Goal: Check status: Check status

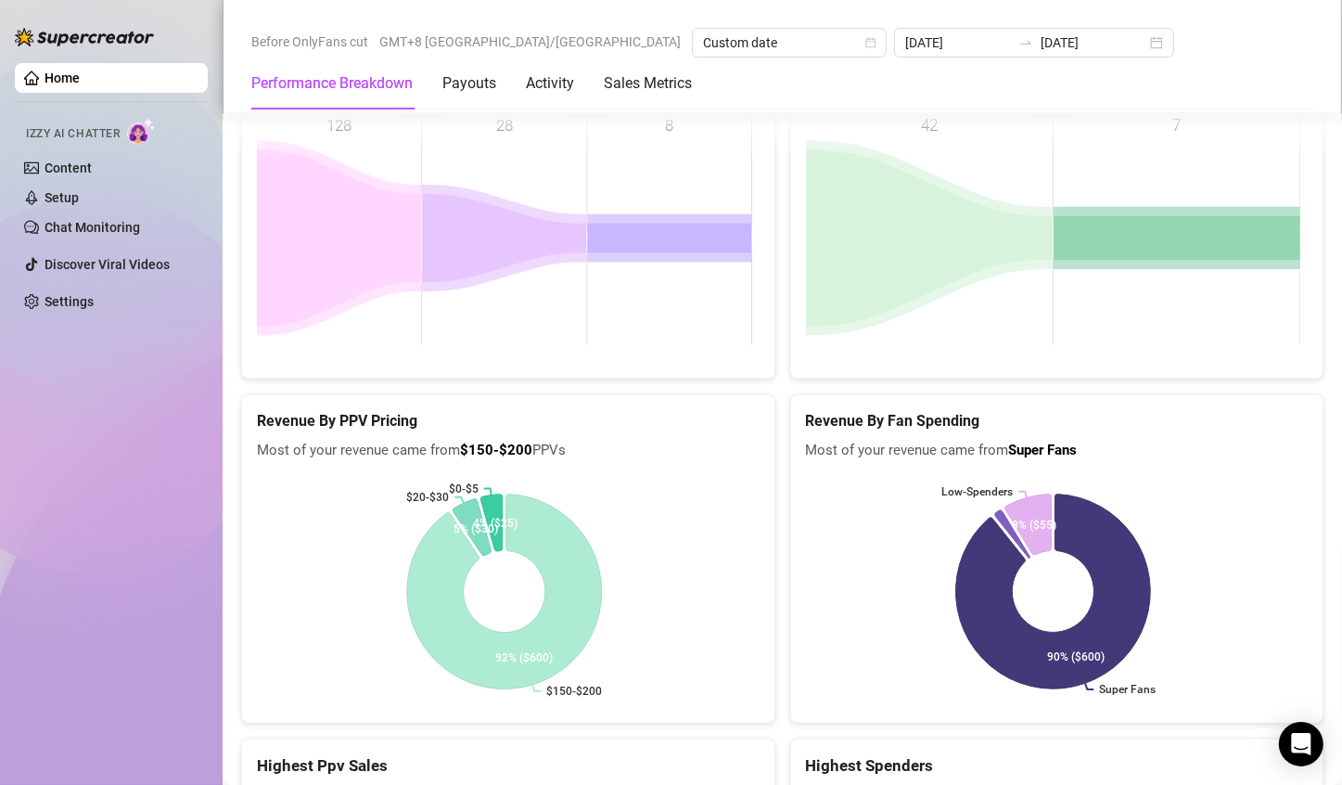
scroll to position [2470, 0]
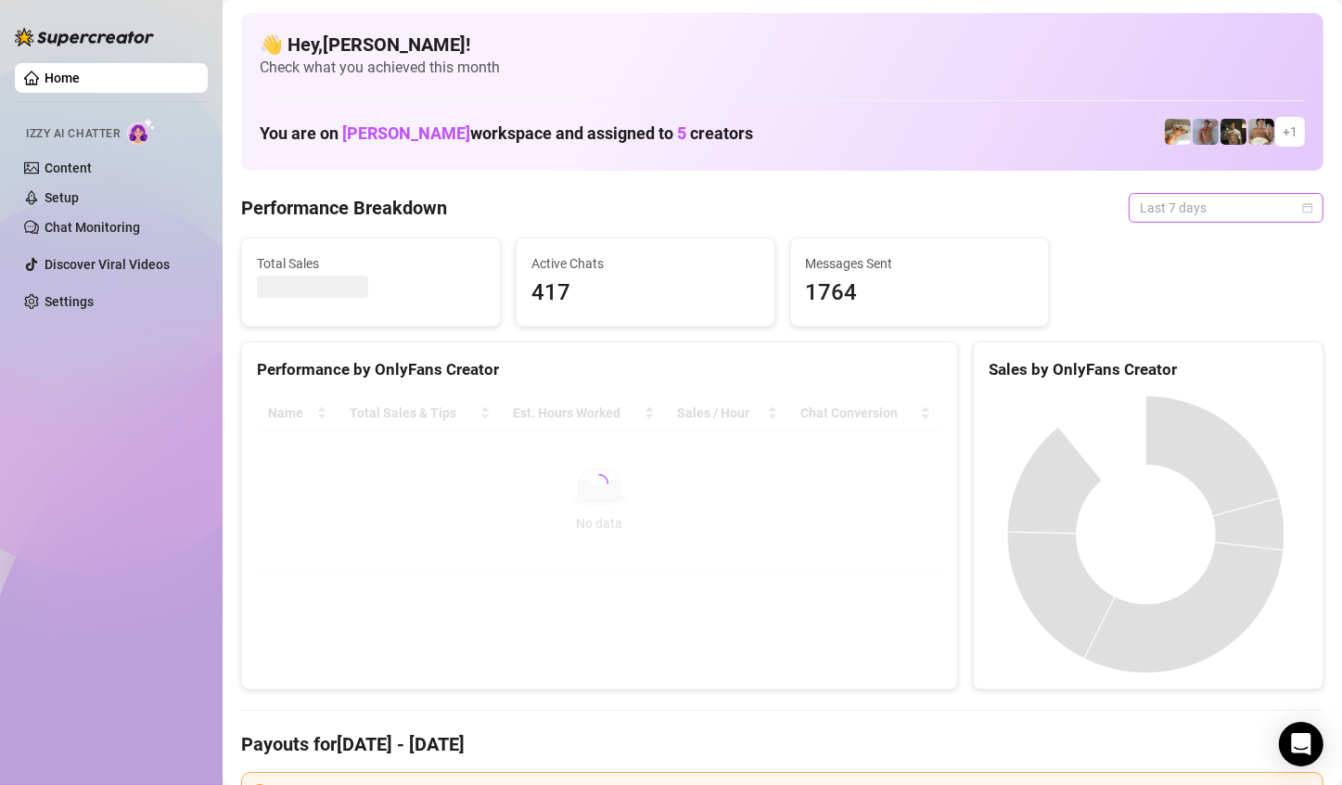
click at [1219, 208] on span "Last 7 days" at bounding box center [1226, 208] width 172 height 28
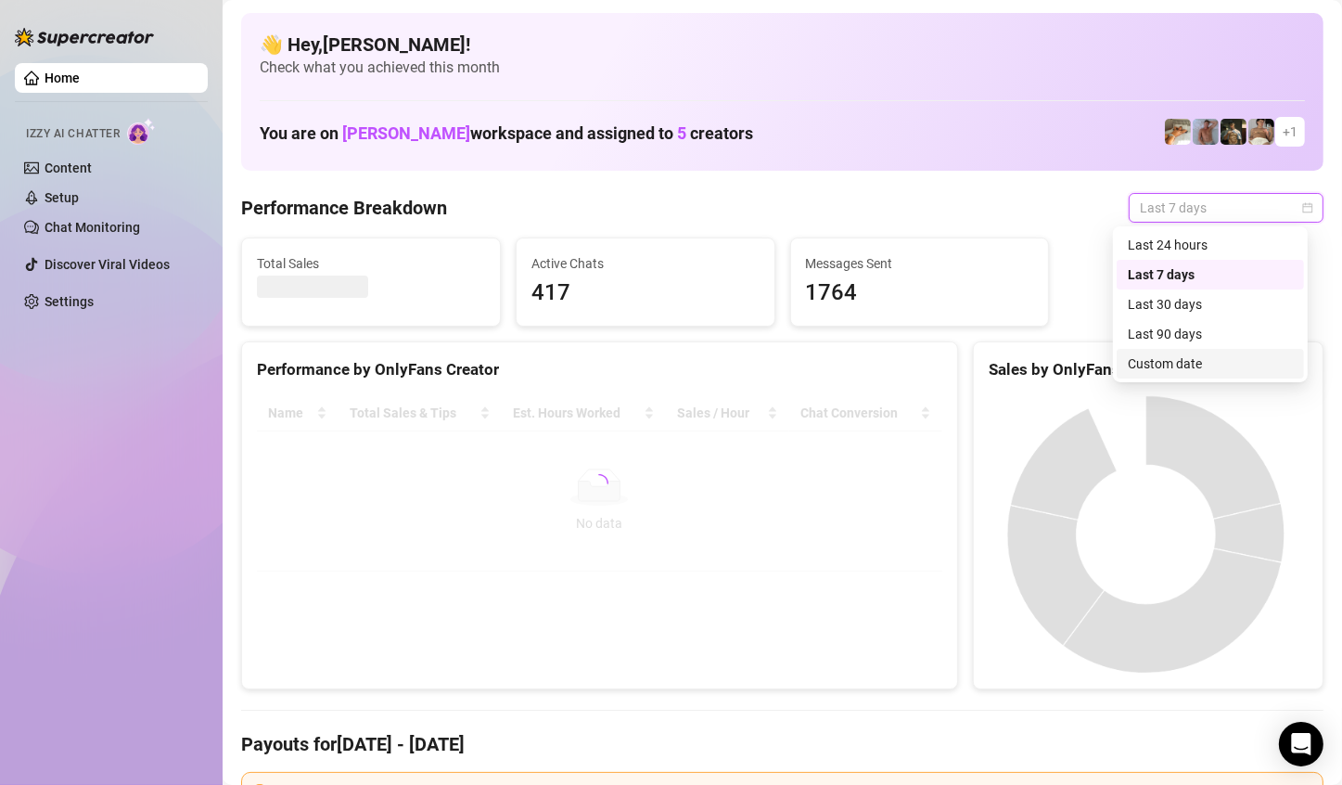
click at [1185, 372] on div "Custom date" at bounding box center [1210, 363] width 165 height 20
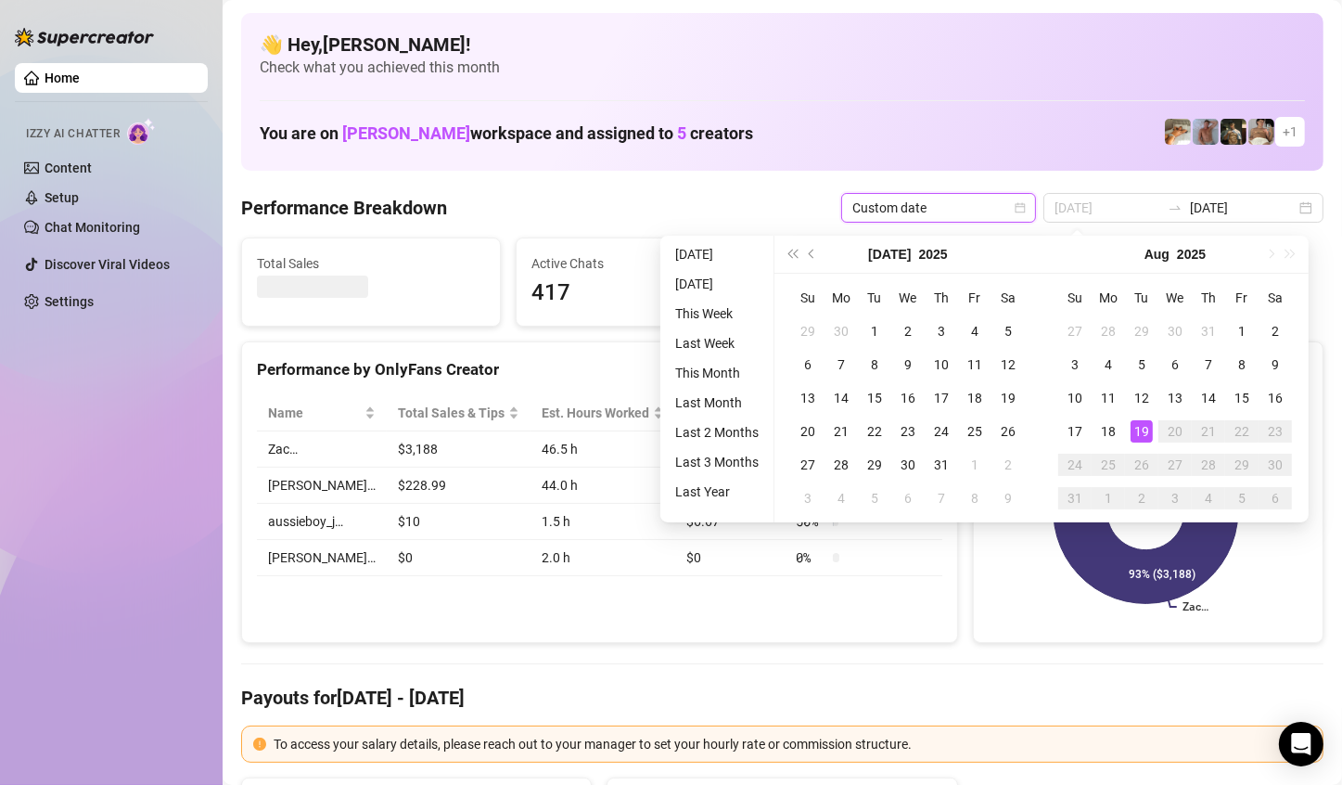
click at [1144, 437] on div "19" at bounding box center [1141, 431] width 22 height 22
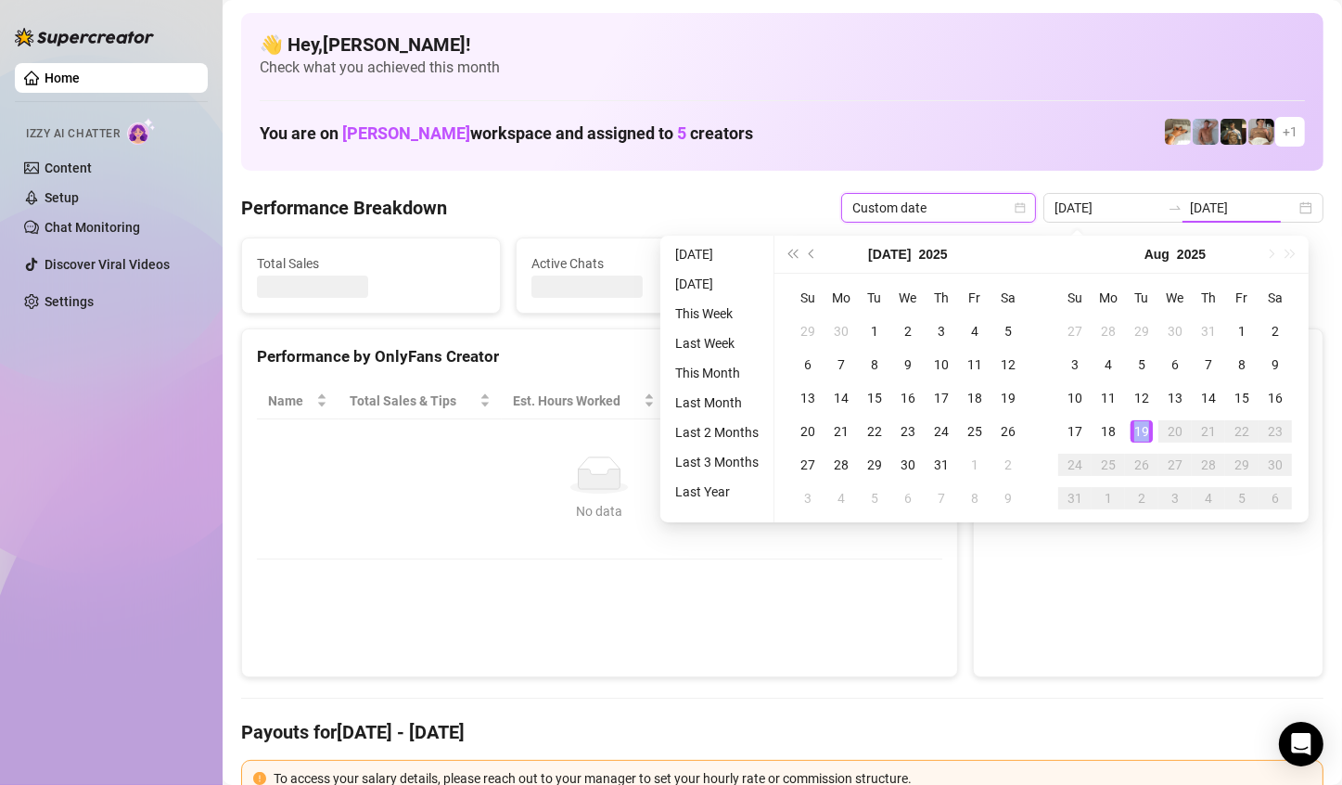
type input "[DATE]"
